Goal: Transaction & Acquisition: Purchase product/service

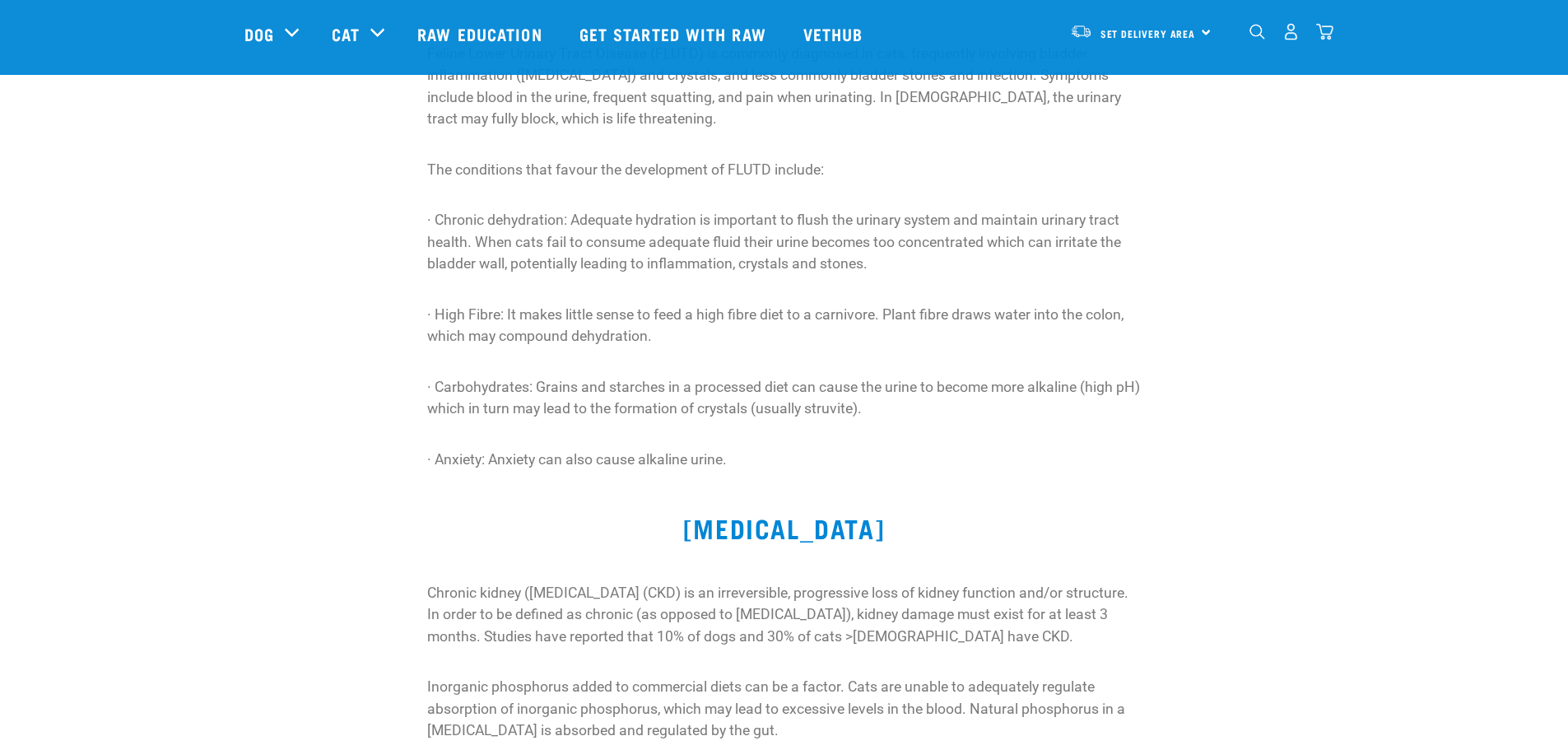
scroll to position [412, 0]
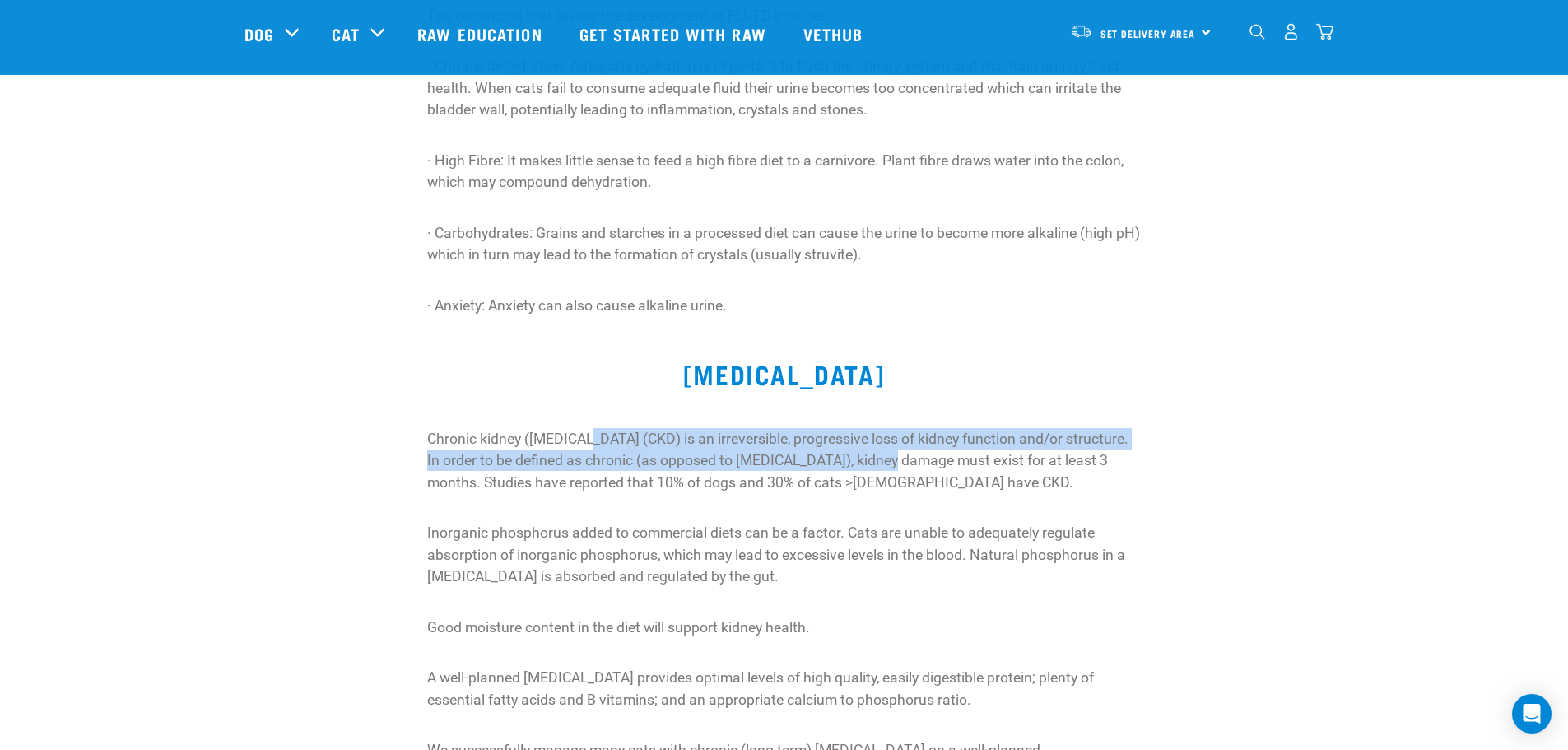
drag, startPoint x: 579, startPoint y: 442, endPoint x: 862, endPoint y: 458, distance: 283.5
click at [862, 458] on p "Chronic kidney ([MEDICAL_DATA] (CKD) is an irreversible, progressive loss of ki…" at bounding box center [784, 460] width 714 height 65
click at [487, 470] on p "Chronic kidney ([MEDICAL_DATA] (CKD) is an irreversible, progressive loss of ki…" at bounding box center [784, 460] width 714 height 65
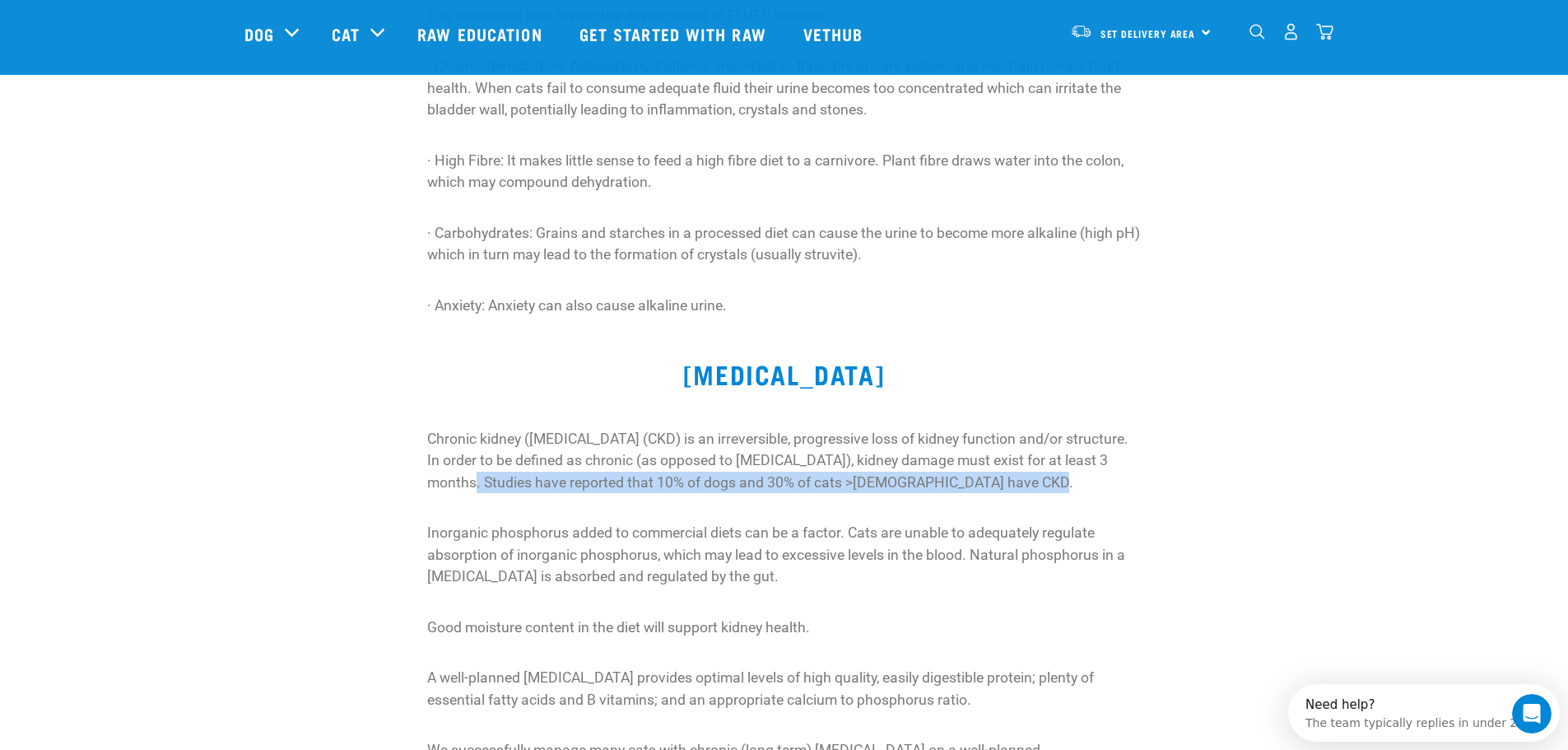
scroll to position [0, 0]
drag, startPoint x: 441, startPoint y: 472, endPoint x: 1042, endPoint y: 481, distance: 601.1
click at [1042, 481] on p "Chronic kidney (renal) disease (CKD) is an irreversible, progressive loss of ki…" at bounding box center [784, 460] width 714 height 65
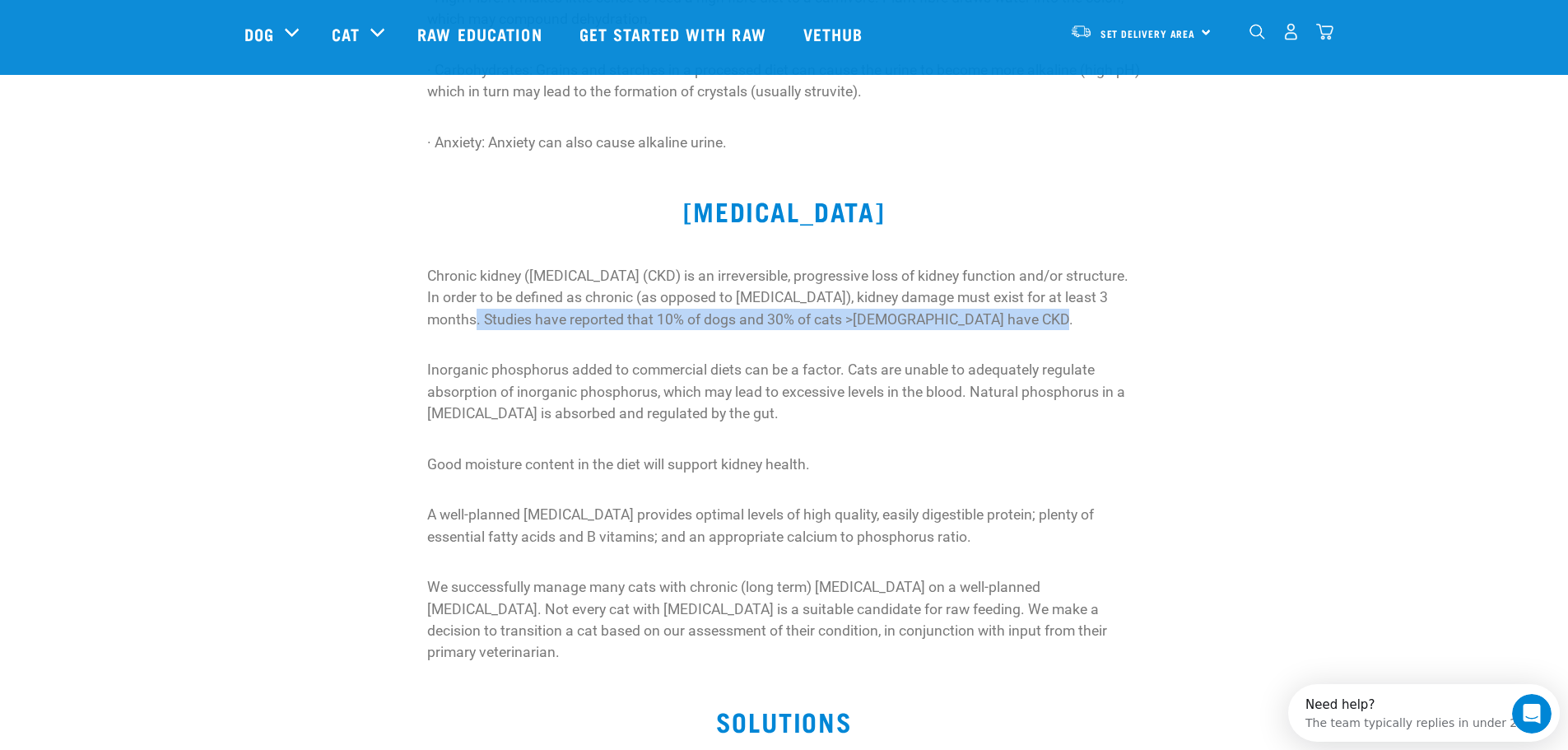
scroll to position [576, 0]
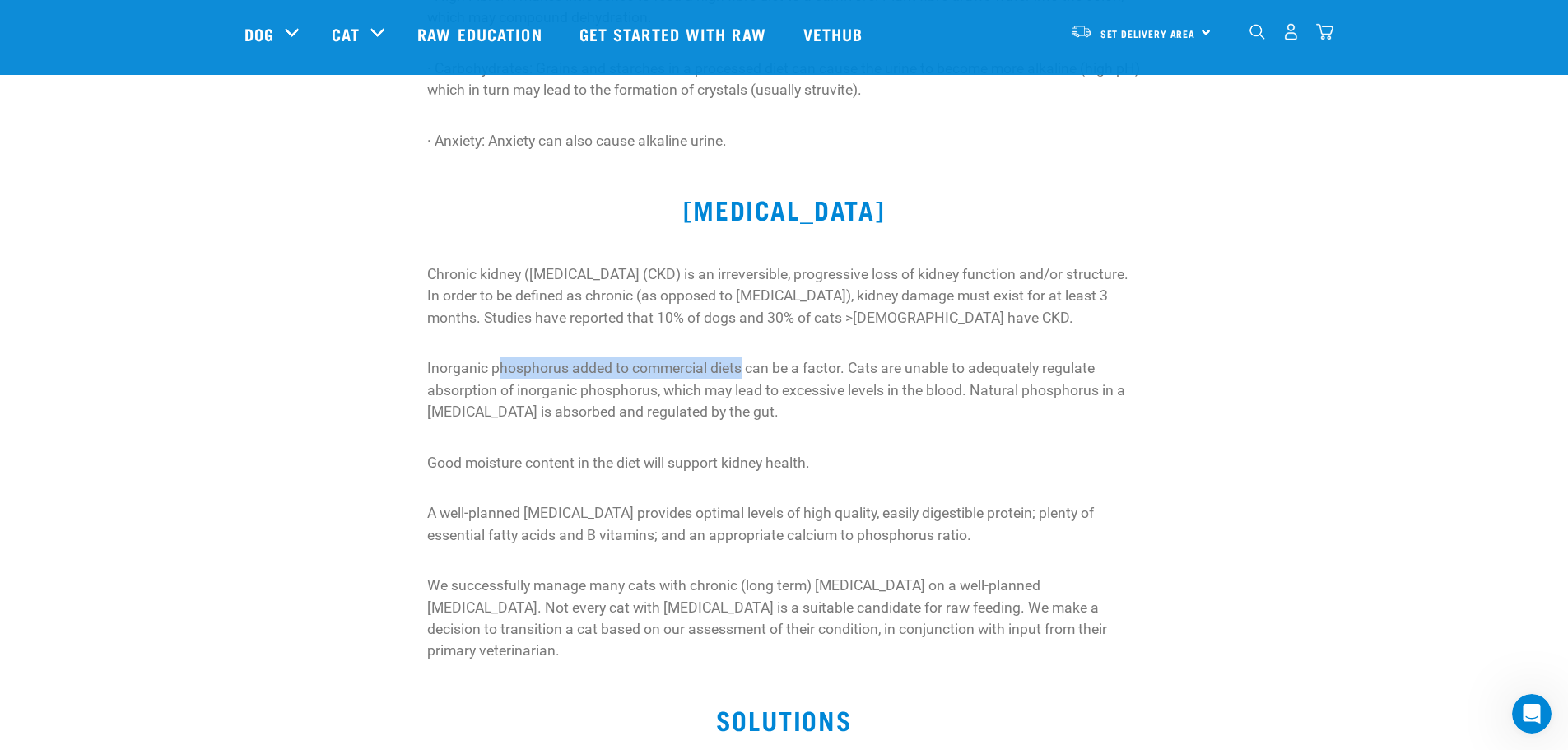
drag, startPoint x: 496, startPoint y: 361, endPoint x: 801, endPoint y: 362, distance: 305.0
click at [755, 370] on p "Inorganic phosphorus added to commercial diets can be a factor. Cats are unable…" at bounding box center [784, 389] width 714 height 65
click at [794, 376] on p "Inorganic phosphorus added to commercial diets can be a factor. Cats are unable…" at bounding box center [784, 389] width 714 height 65
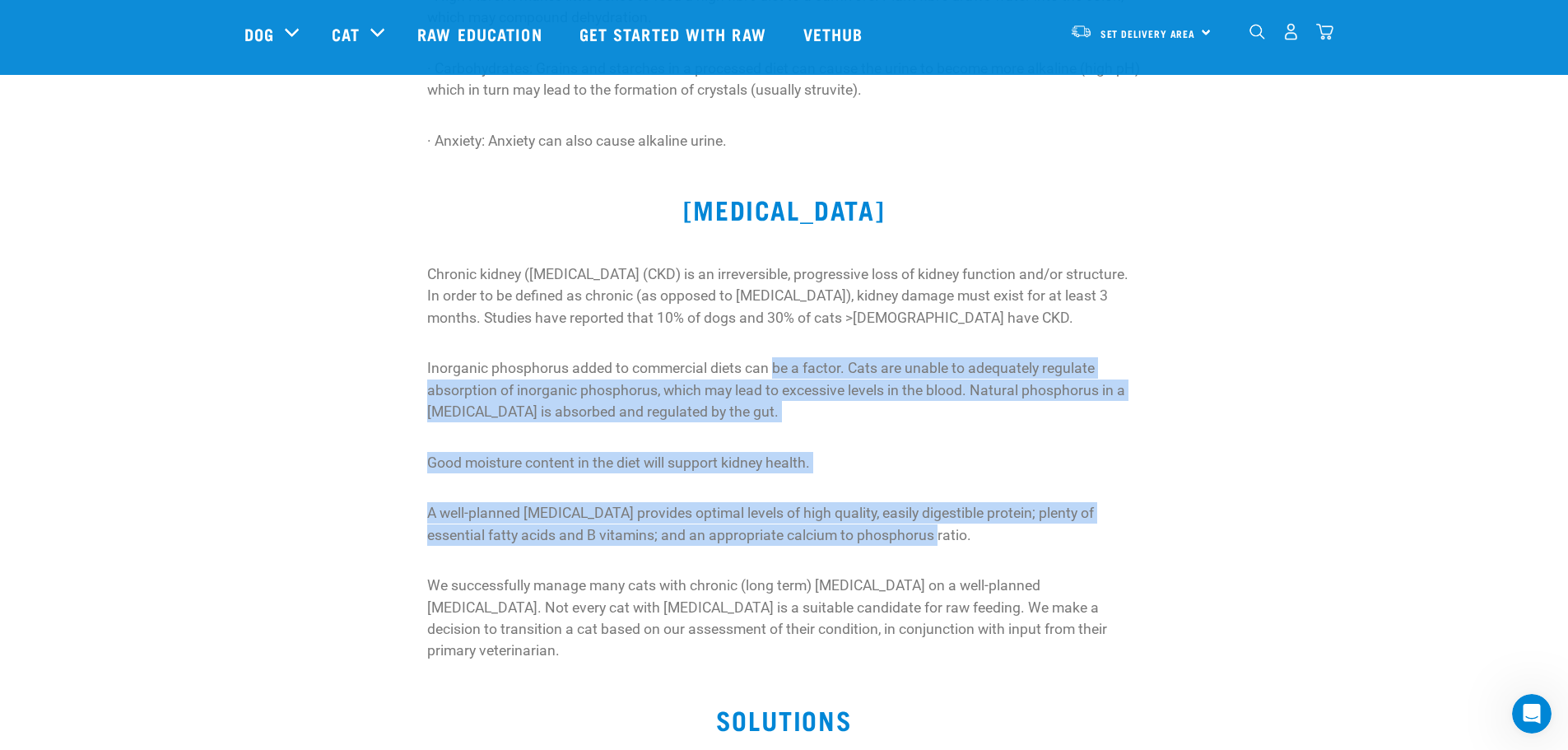
drag, startPoint x: 774, startPoint y: 363, endPoint x: 878, endPoint y: 539, distance: 204.4
click at [878, 539] on div "Chronic kidney (renal) disease (CKD) is an irreversible, progressive loss of ki…" at bounding box center [784, 462] width 714 height 398
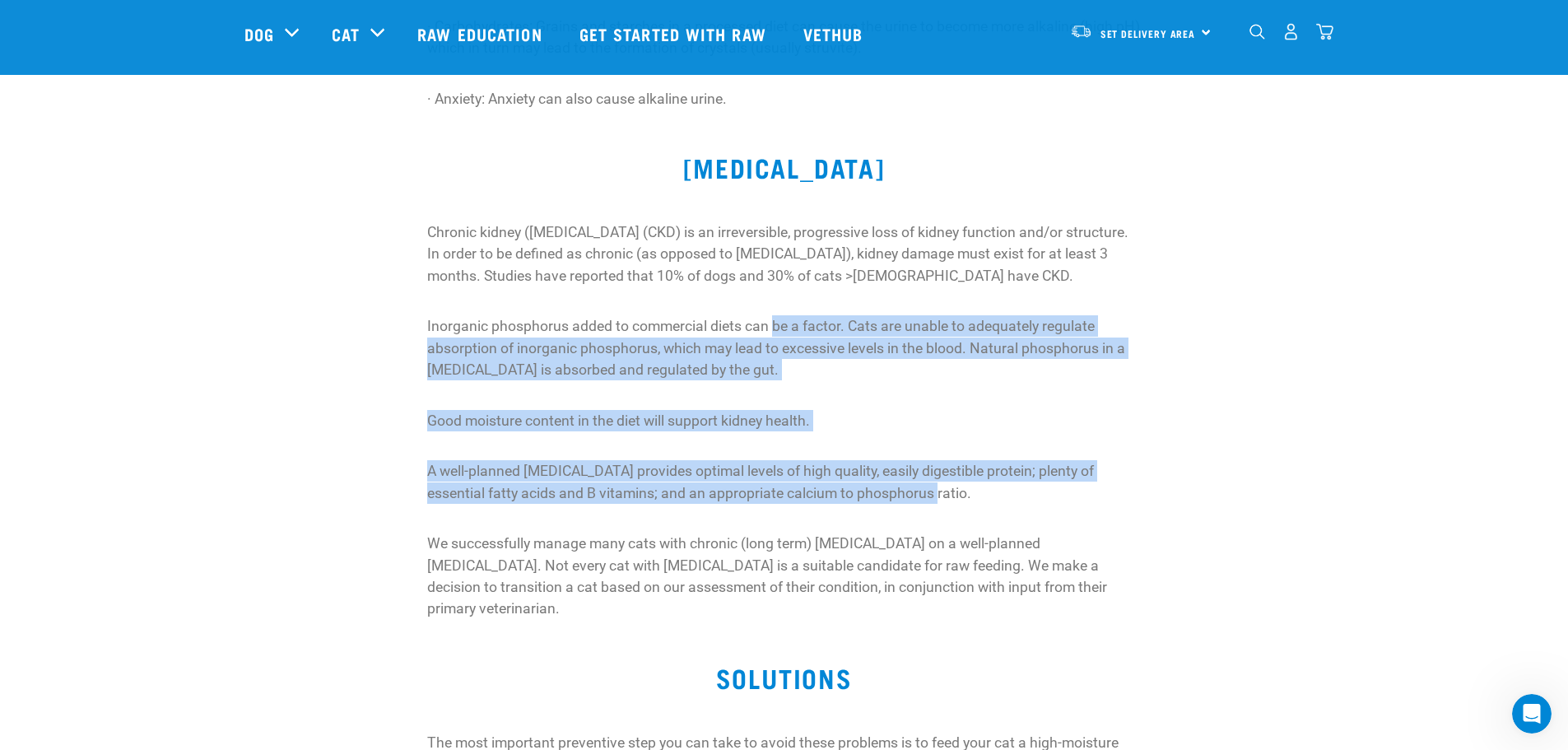
scroll to position [658, 0]
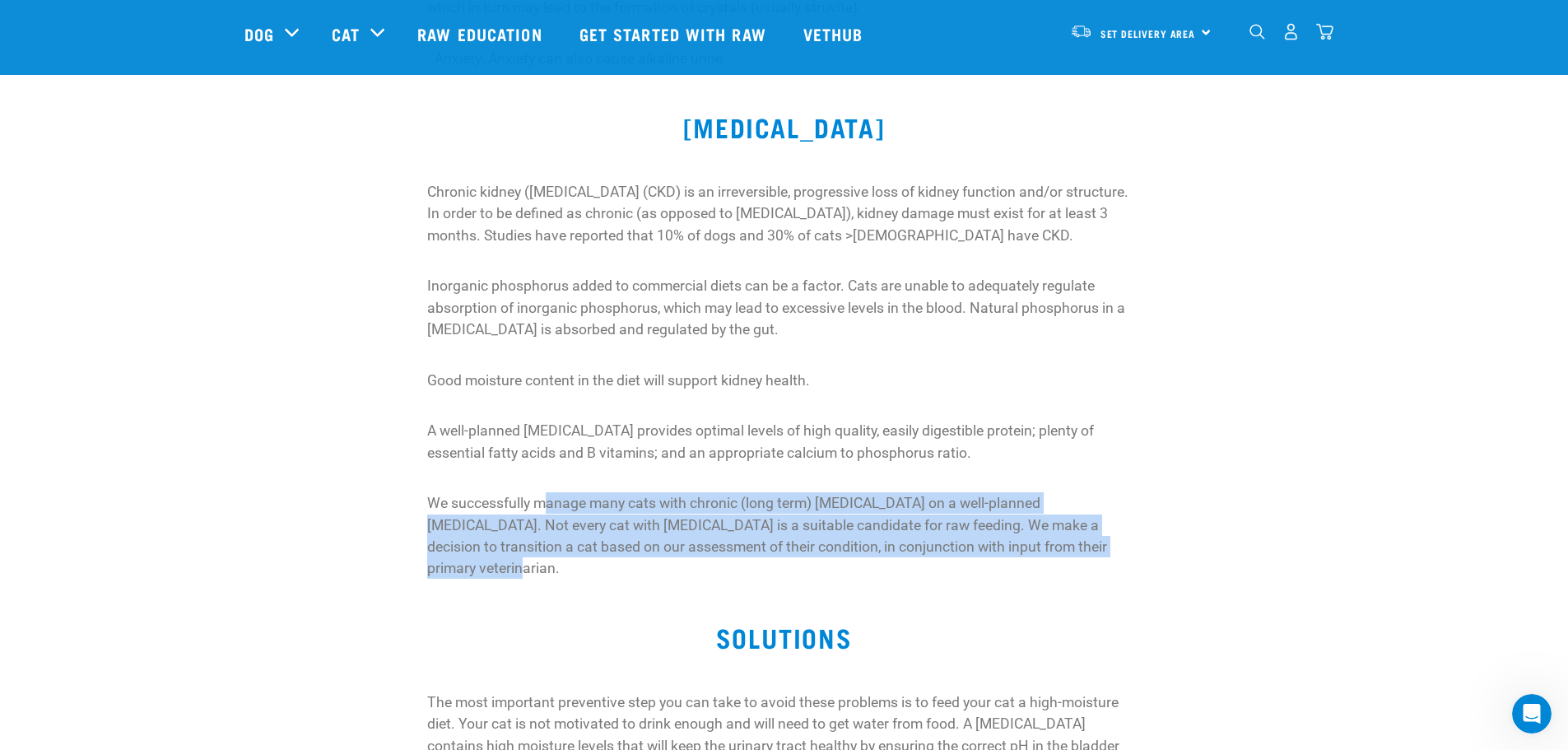
drag, startPoint x: 549, startPoint y: 501, endPoint x: 1096, endPoint y: 559, distance: 550.1
click at [1096, 559] on div "Chronic kidney (renal) disease (CKD) is an irreversible, progressive loss of ki…" at bounding box center [784, 381] width 734 height 422
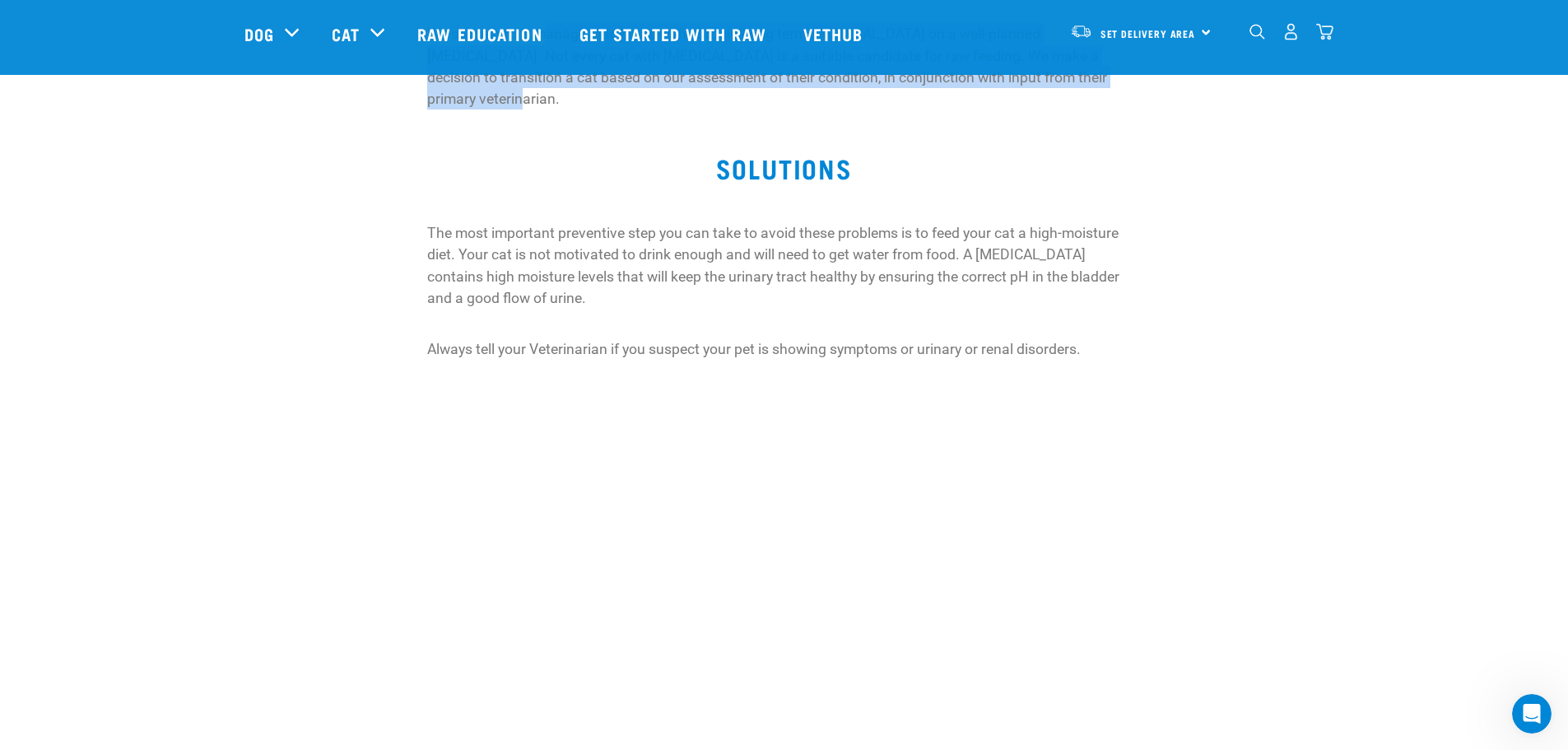
scroll to position [1153, 0]
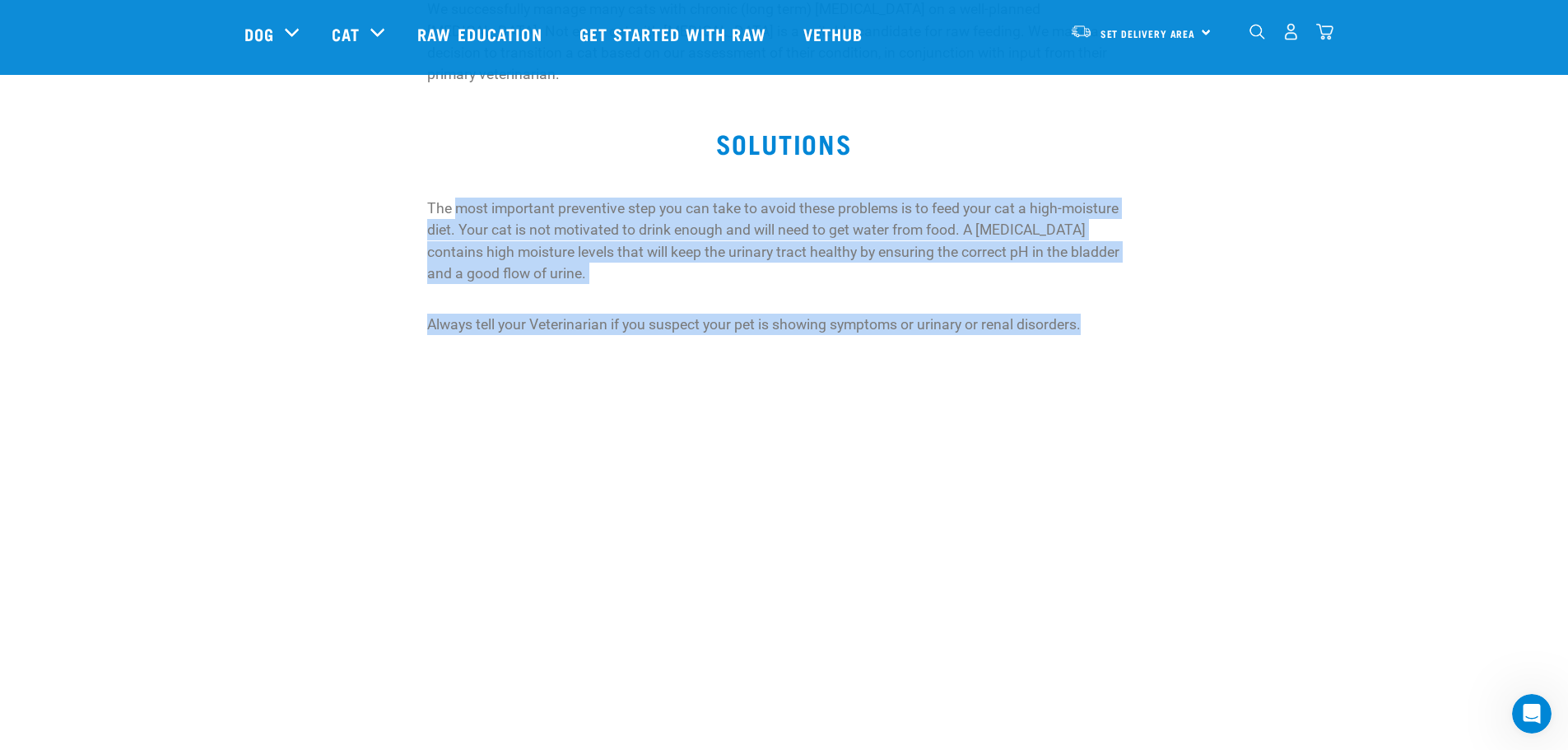
drag, startPoint x: 458, startPoint y: 192, endPoint x: 1121, endPoint y: 322, distance: 675.6
click at [1121, 322] on div "Start your pet’s raw journey today – take our quick pet questionnaire. Delivery…" at bounding box center [784, 89] width 1568 height 2484
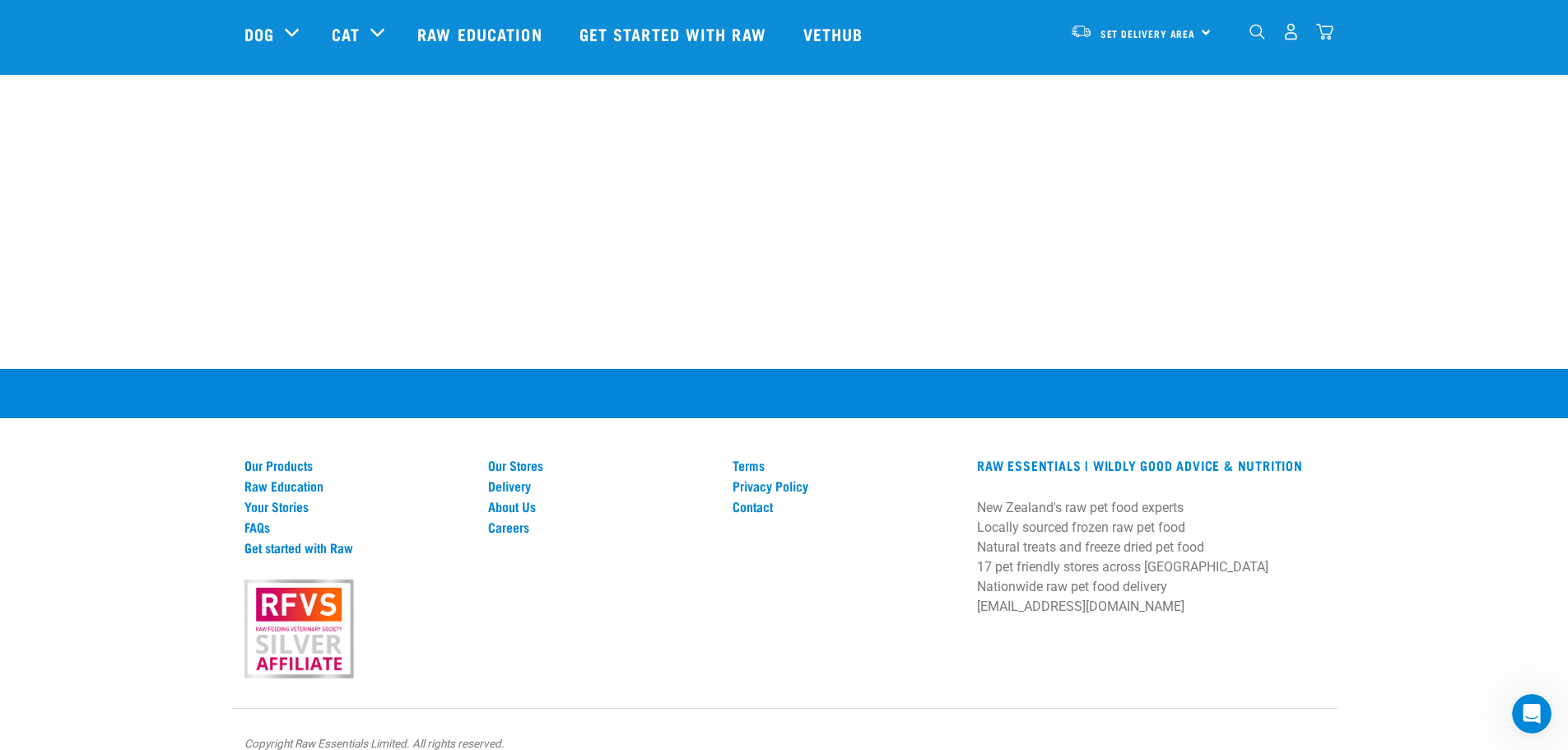
scroll to position [1711, 0]
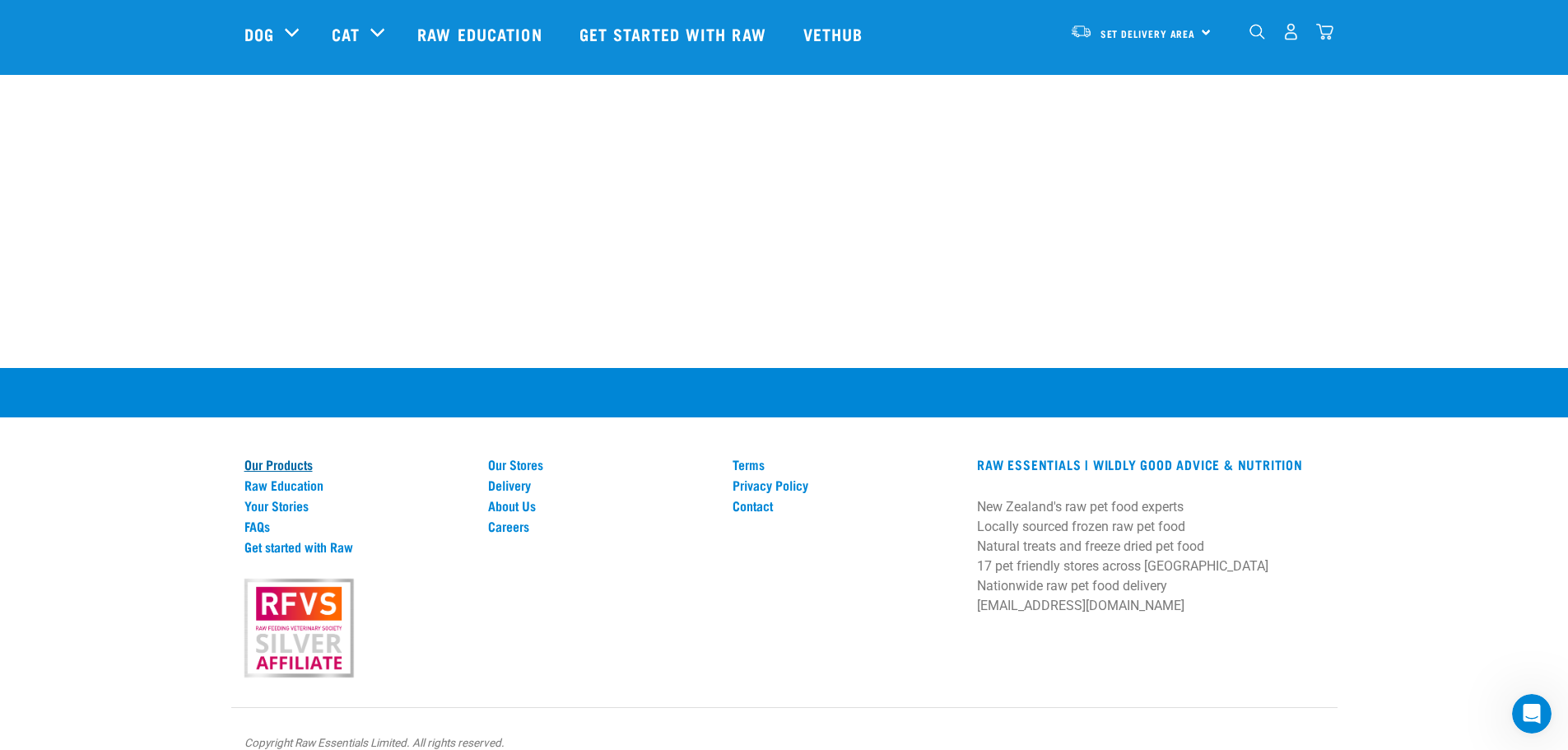
click at [268, 457] on link "Our Products" at bounding box center [357, 464] width 225 height 14
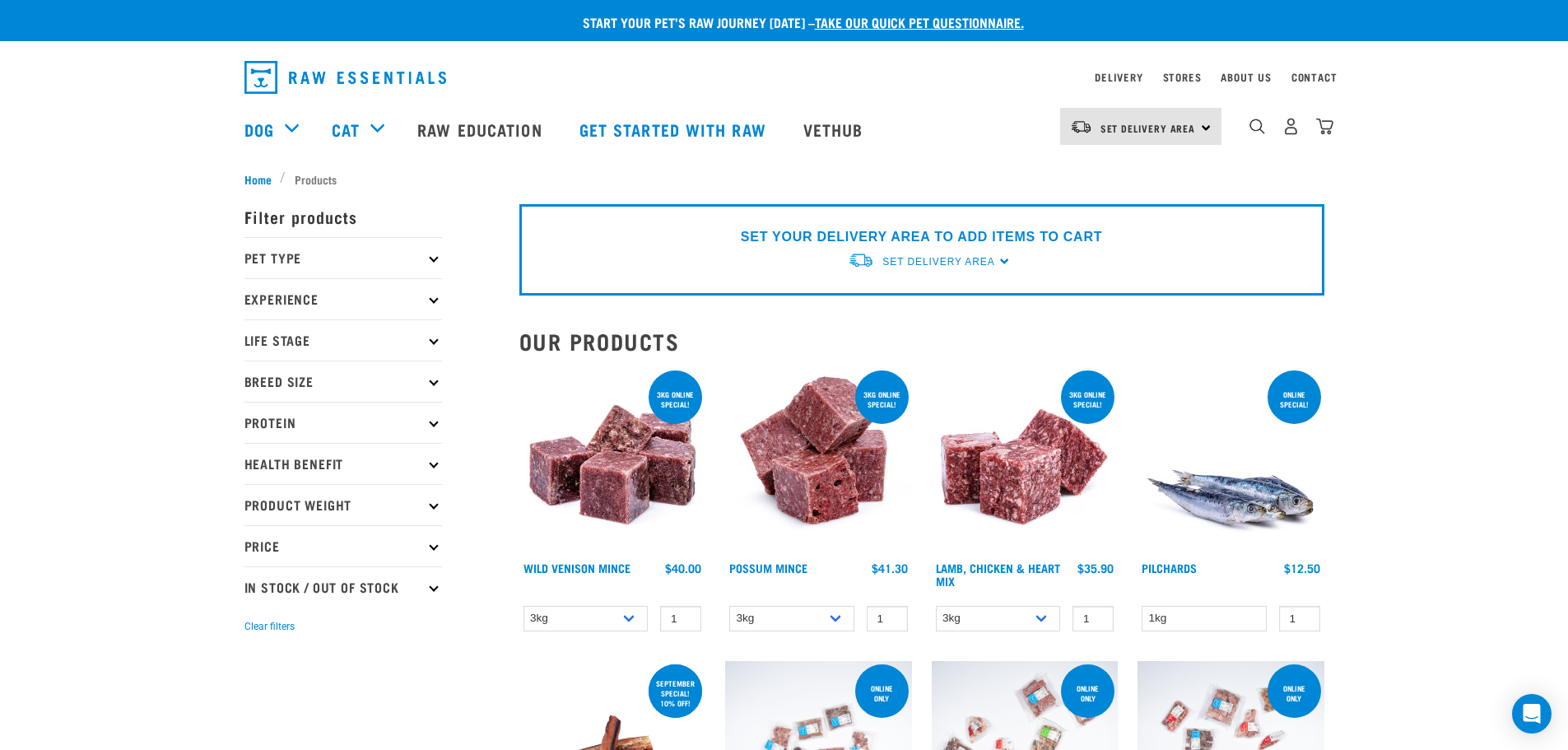
click at [325, 264] on p "Pet Type" at bounding box center [343, 258] width 198 height 41
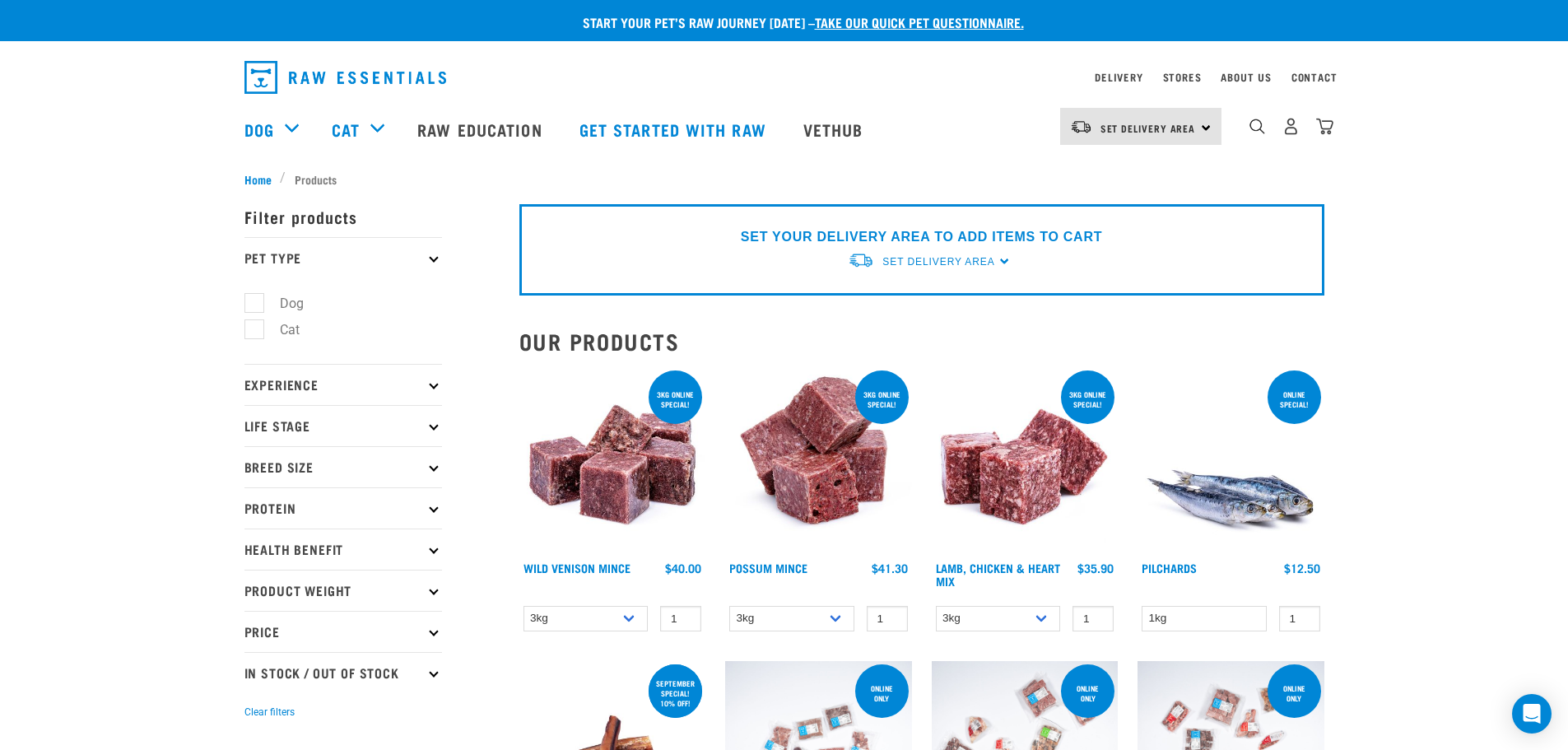
click at [283, 331] on label "Cat" at bounding box center [280, 329] width 53 height 21
click at [255, 331] on input "Cat" at bounding box center [250, 327] width 11 height 11
checkbox input "true"
click at [316, 390] on p "Experience" at bounding box center [343, 385] width 198 height 41
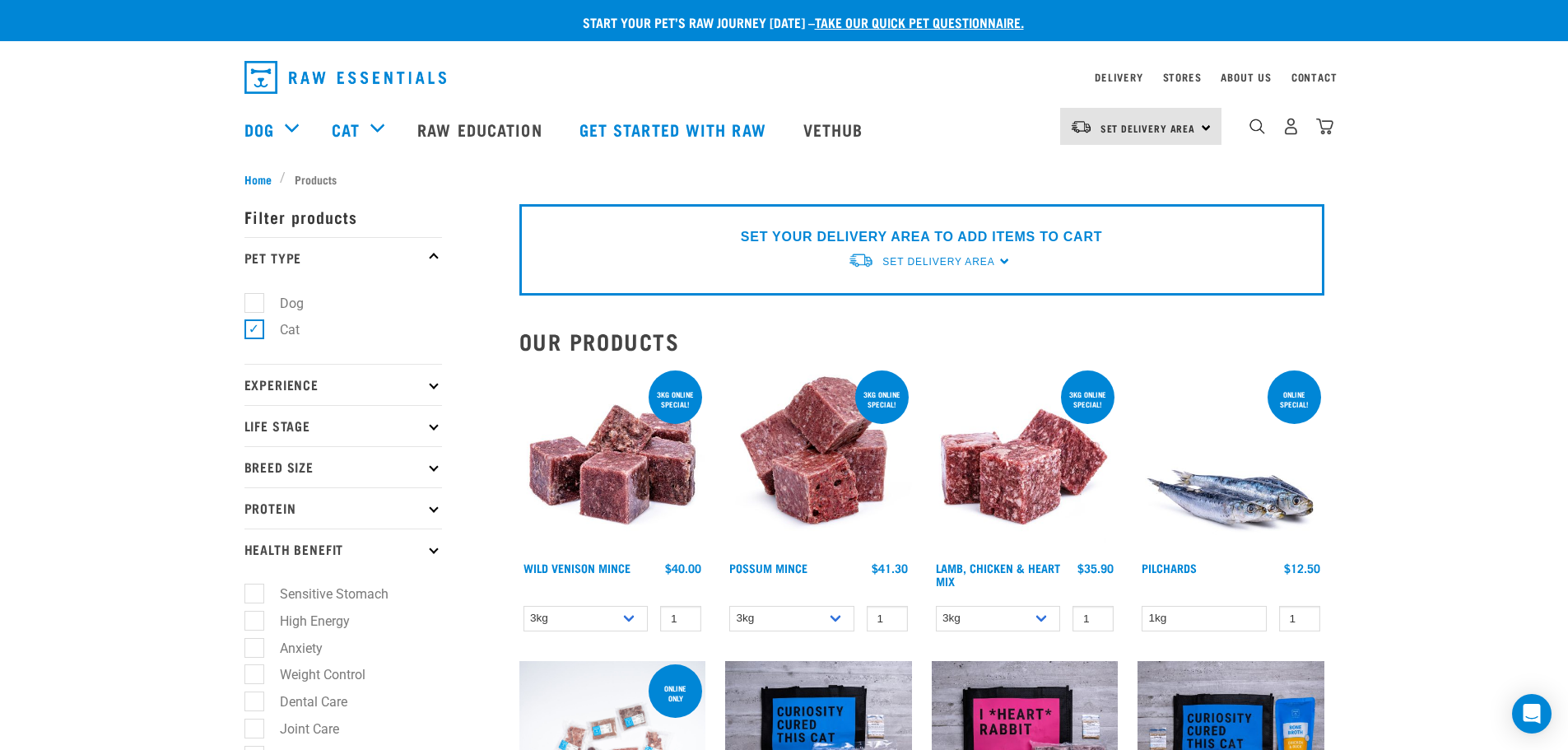
click at [335, 414] on p "Life Stage" at bounding box center [343, 425] width 198 height 41
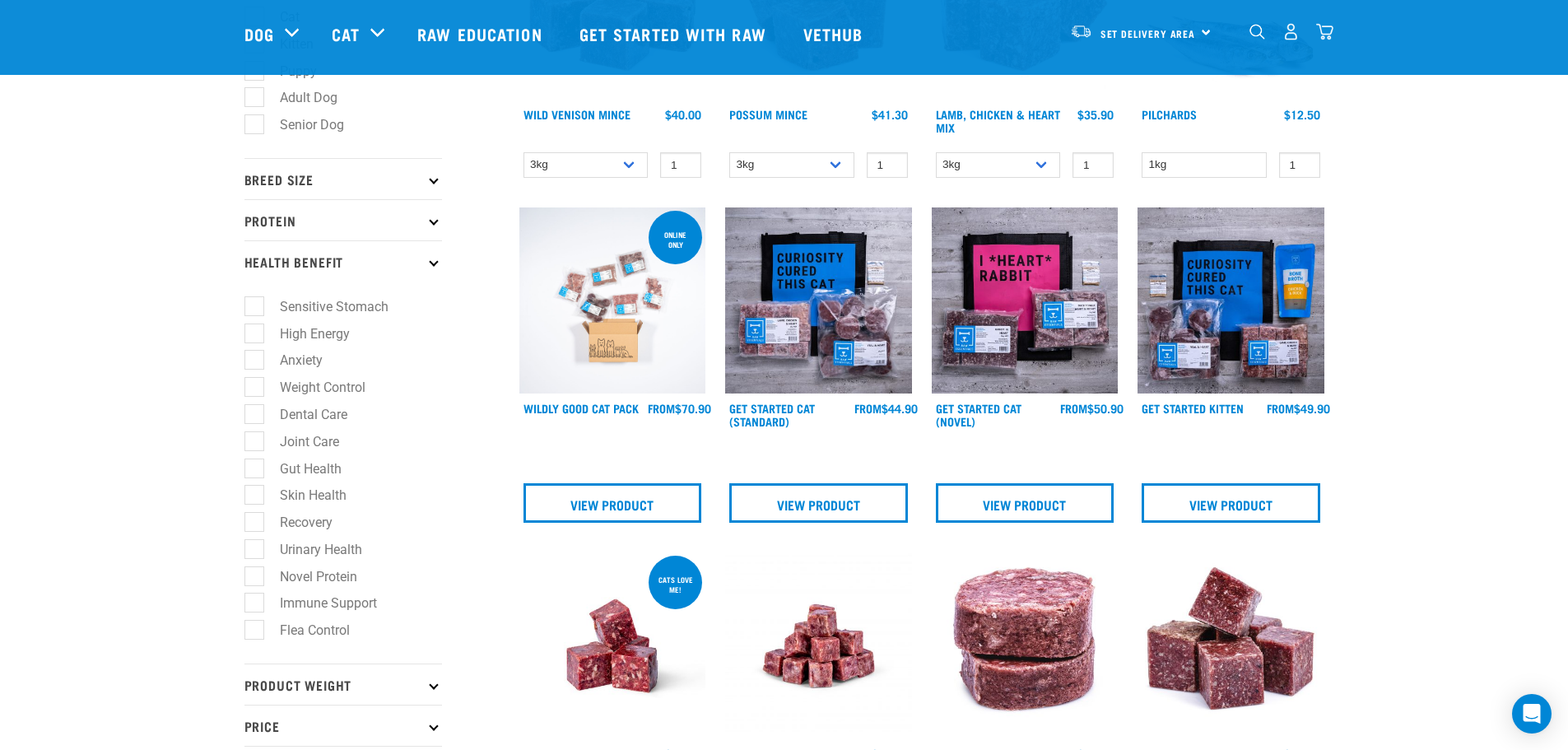
scroll to position [329, 0]
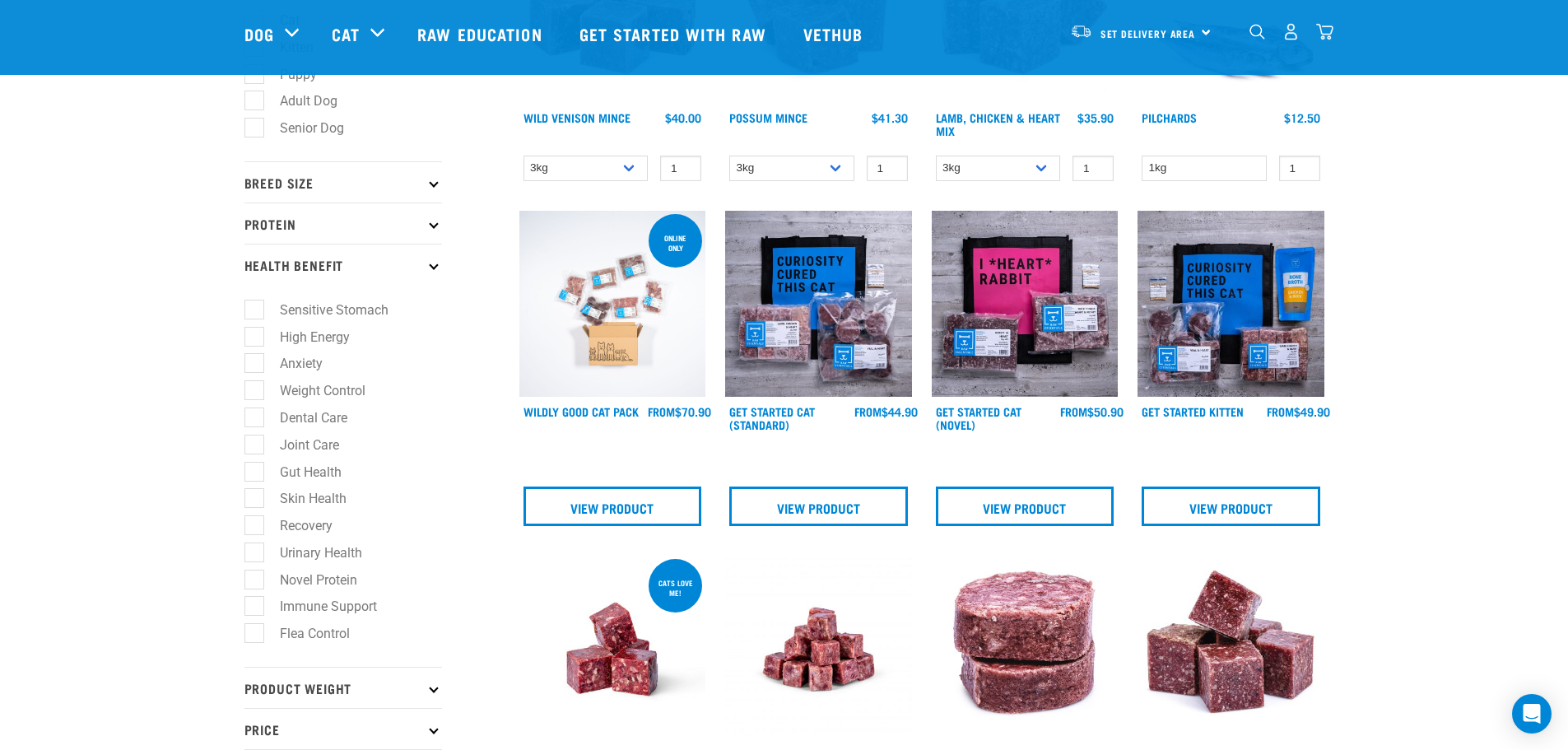
click at [432, 266] on icon at bounding box center [433, 264] width 9 height 9
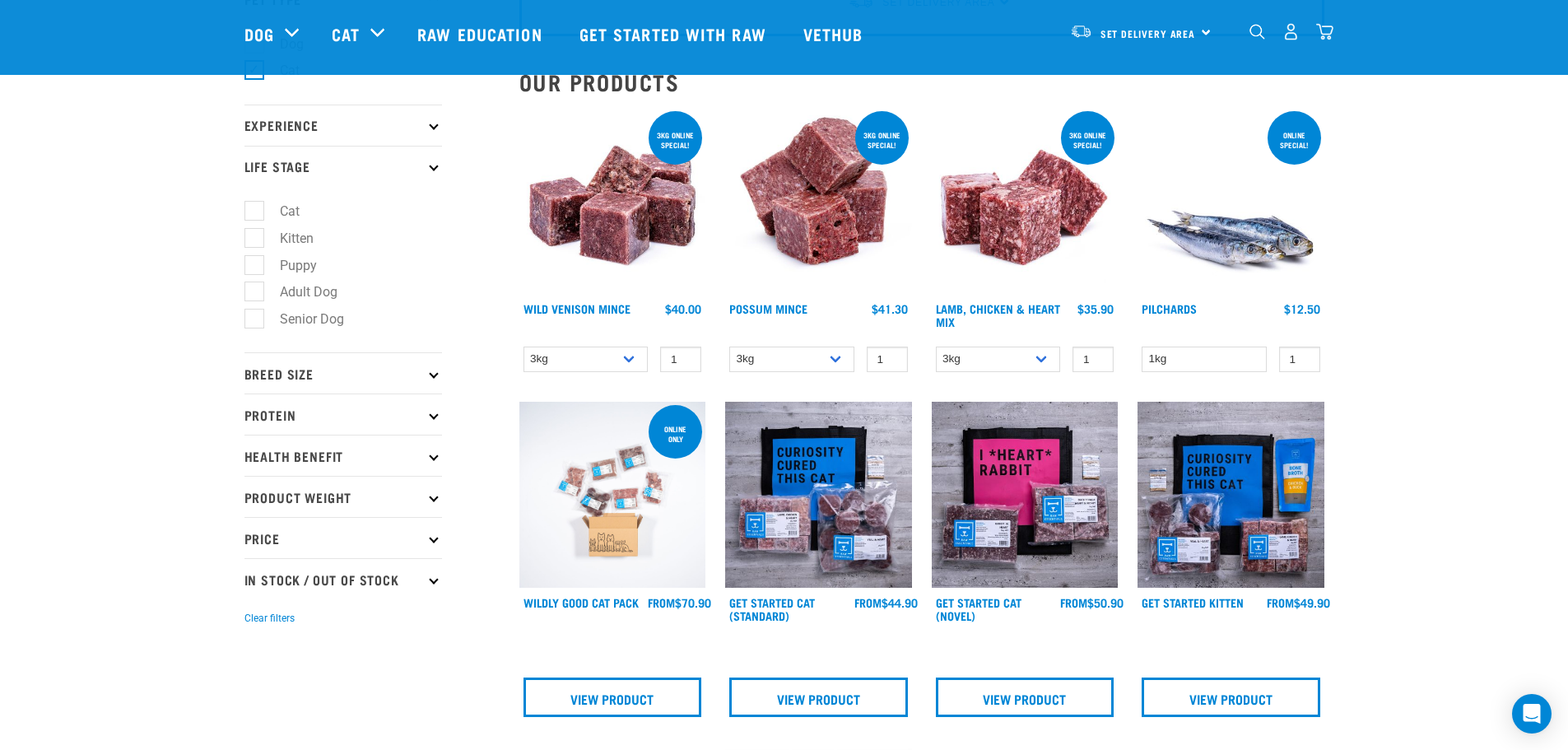
scroll to position [0, 0]
